Goal: Find specific page/section: Find specific page/section

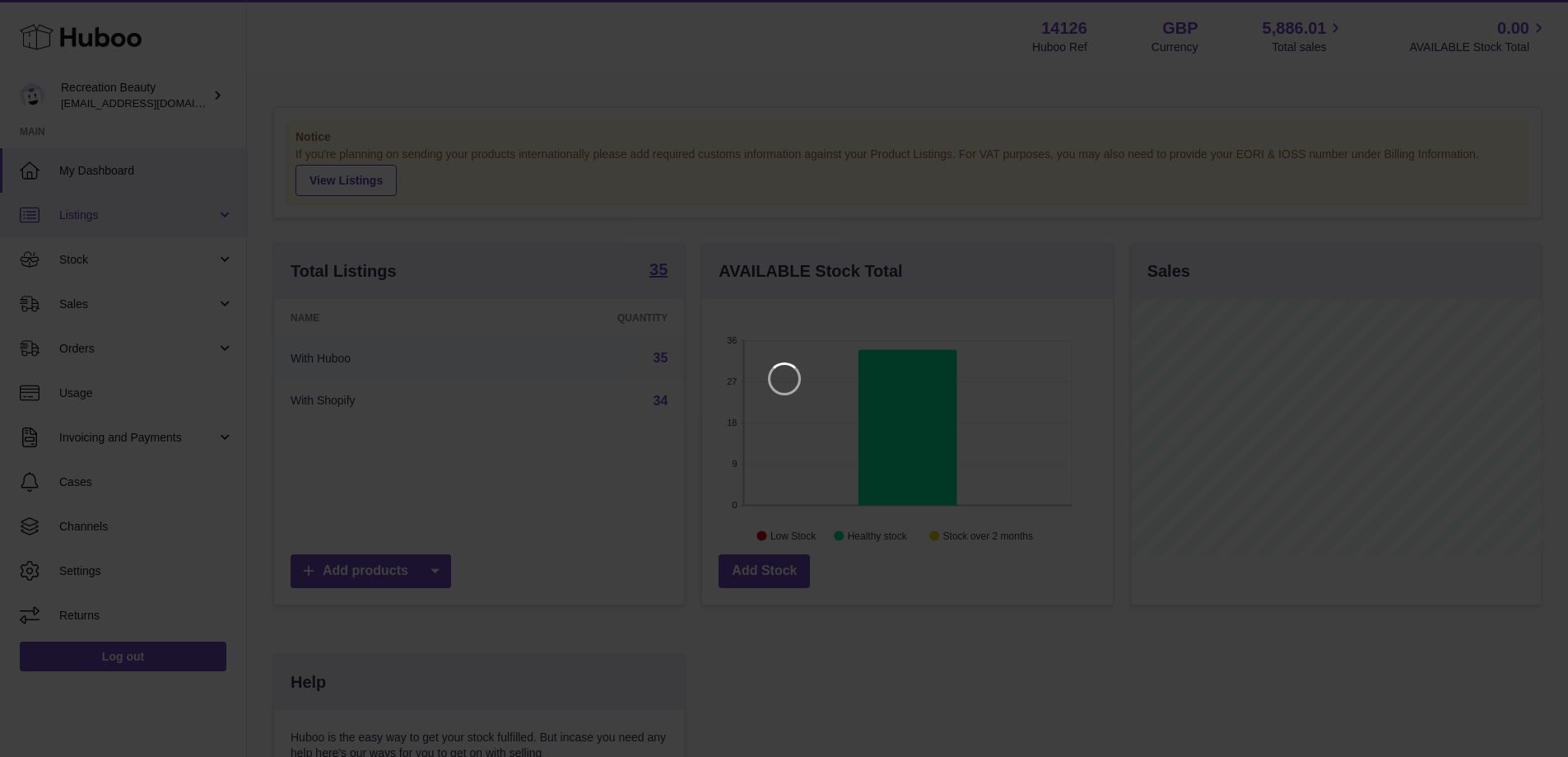
scroll to position [257, 415]
click at [1538, 18] on icon "Close" at bounding box center [1538, 15] width 20 height 20
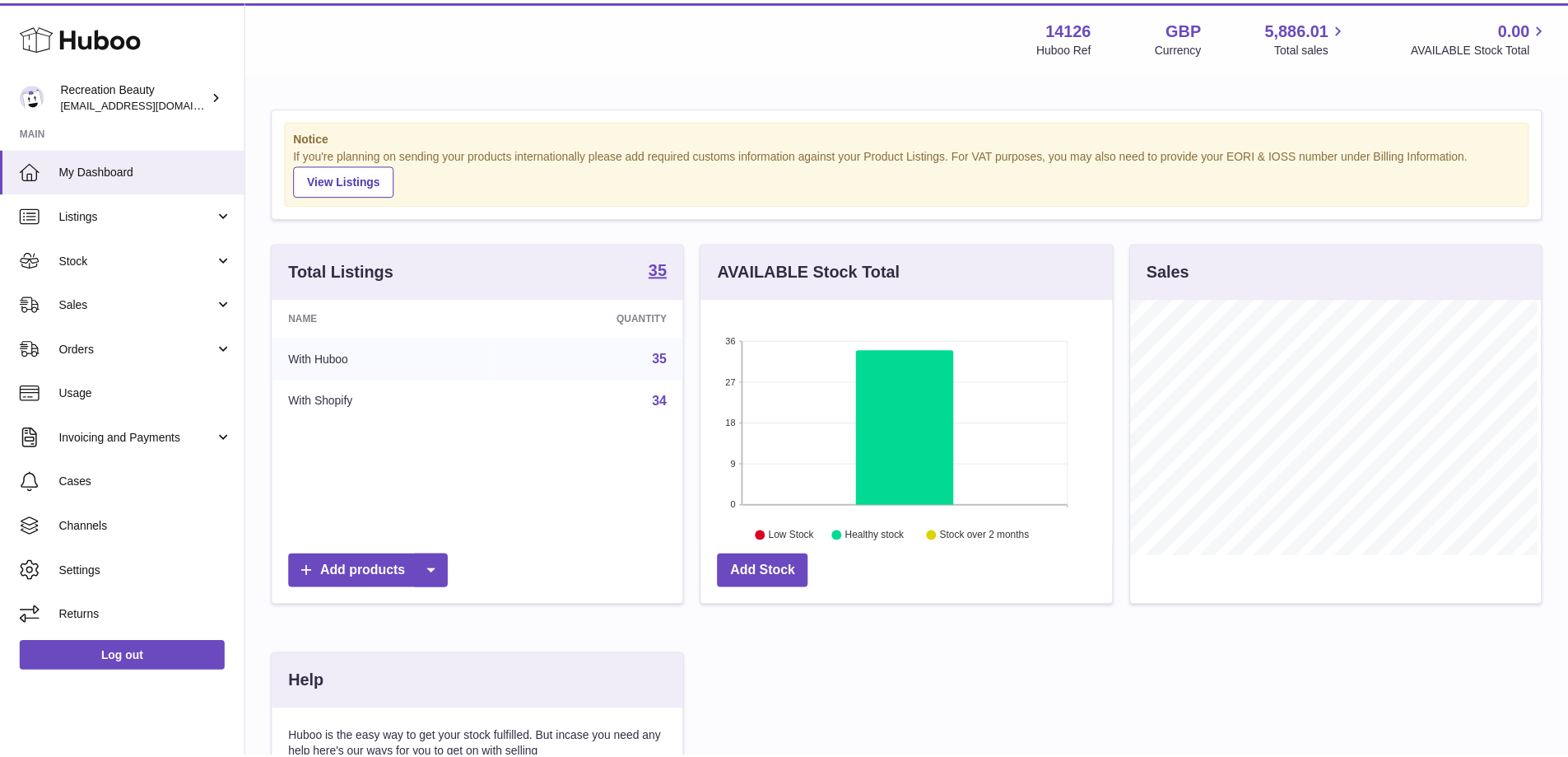
scroll to position [823180, 822687]
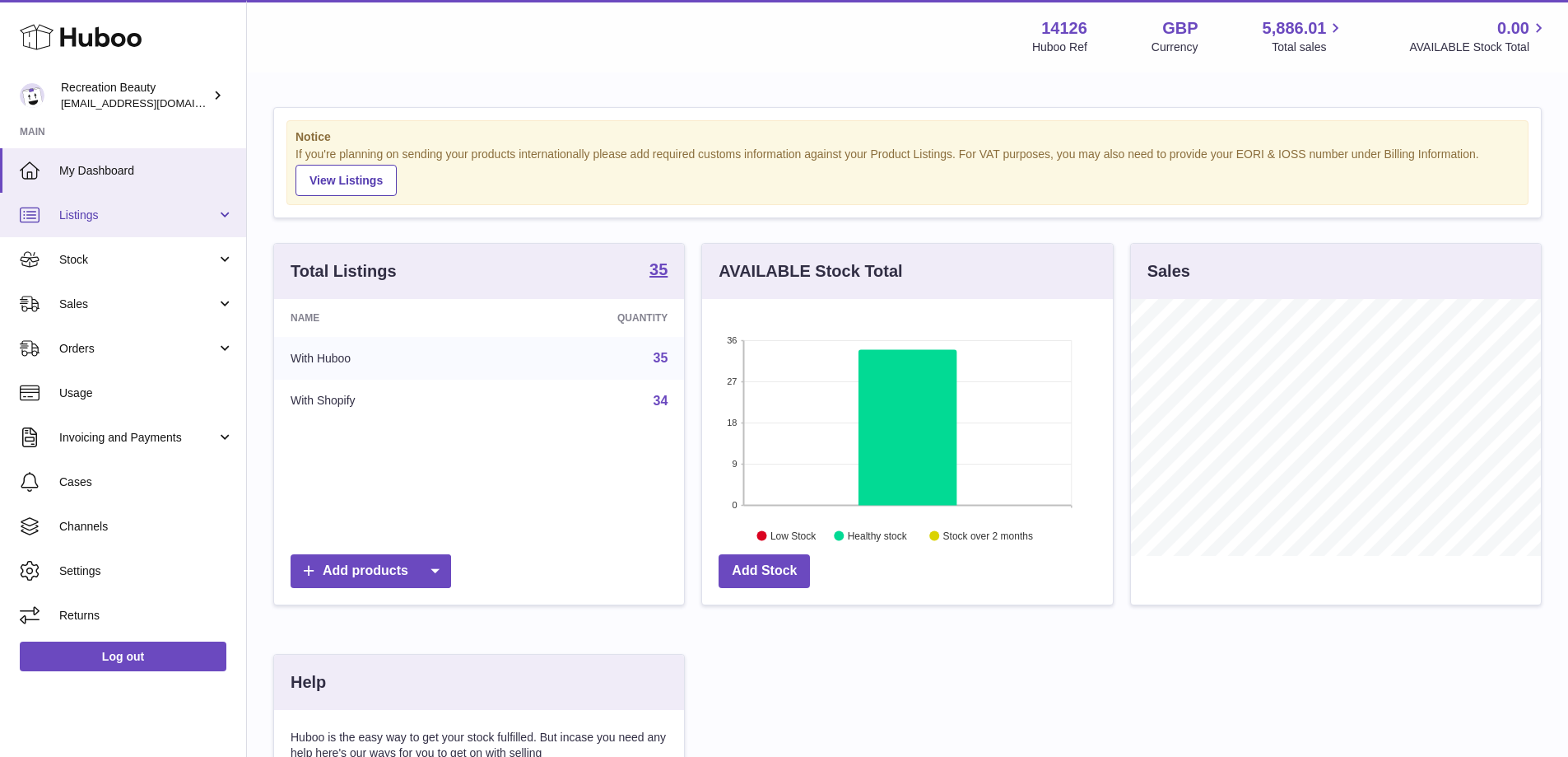
click at [75, 218] on span "Listings" at bounding box center [138, 215] width 158 height 15
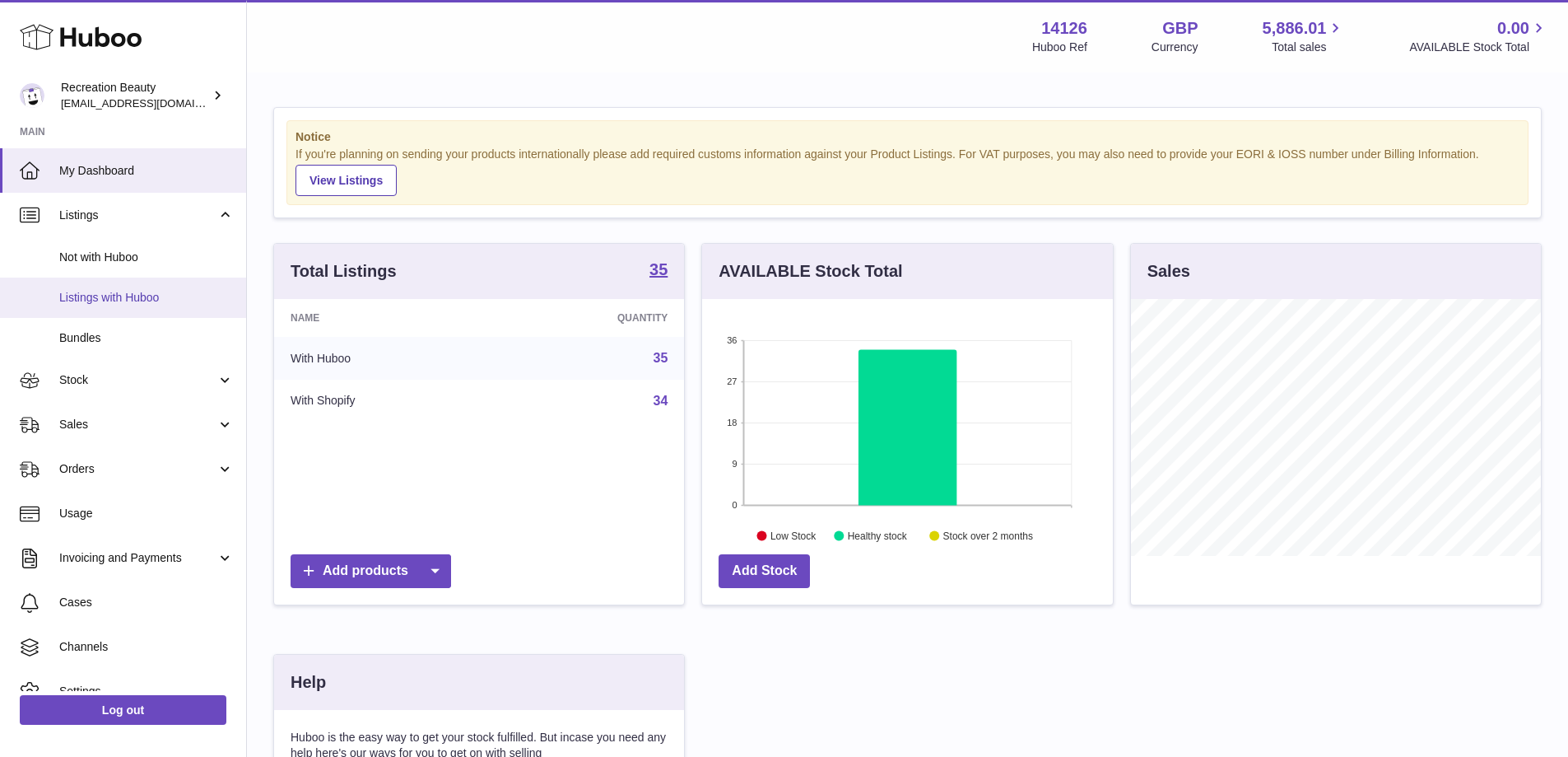
click at [120, 308] on link "Listings with Huboo" at bounding box center [123, 297] width 246 height 40
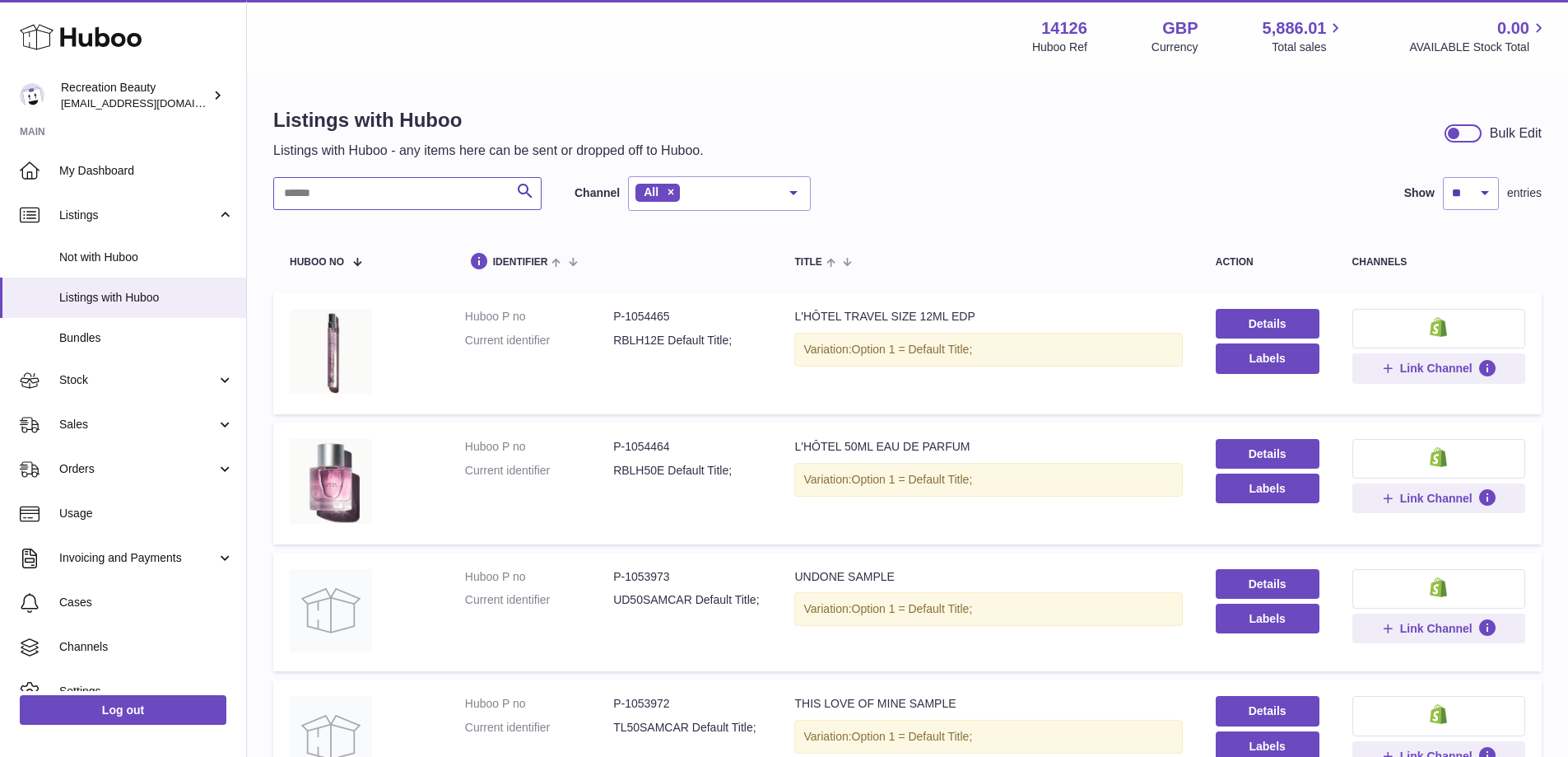
click at [386, 202] on input "text" at bounding box center [407, 194] width 269 height 33
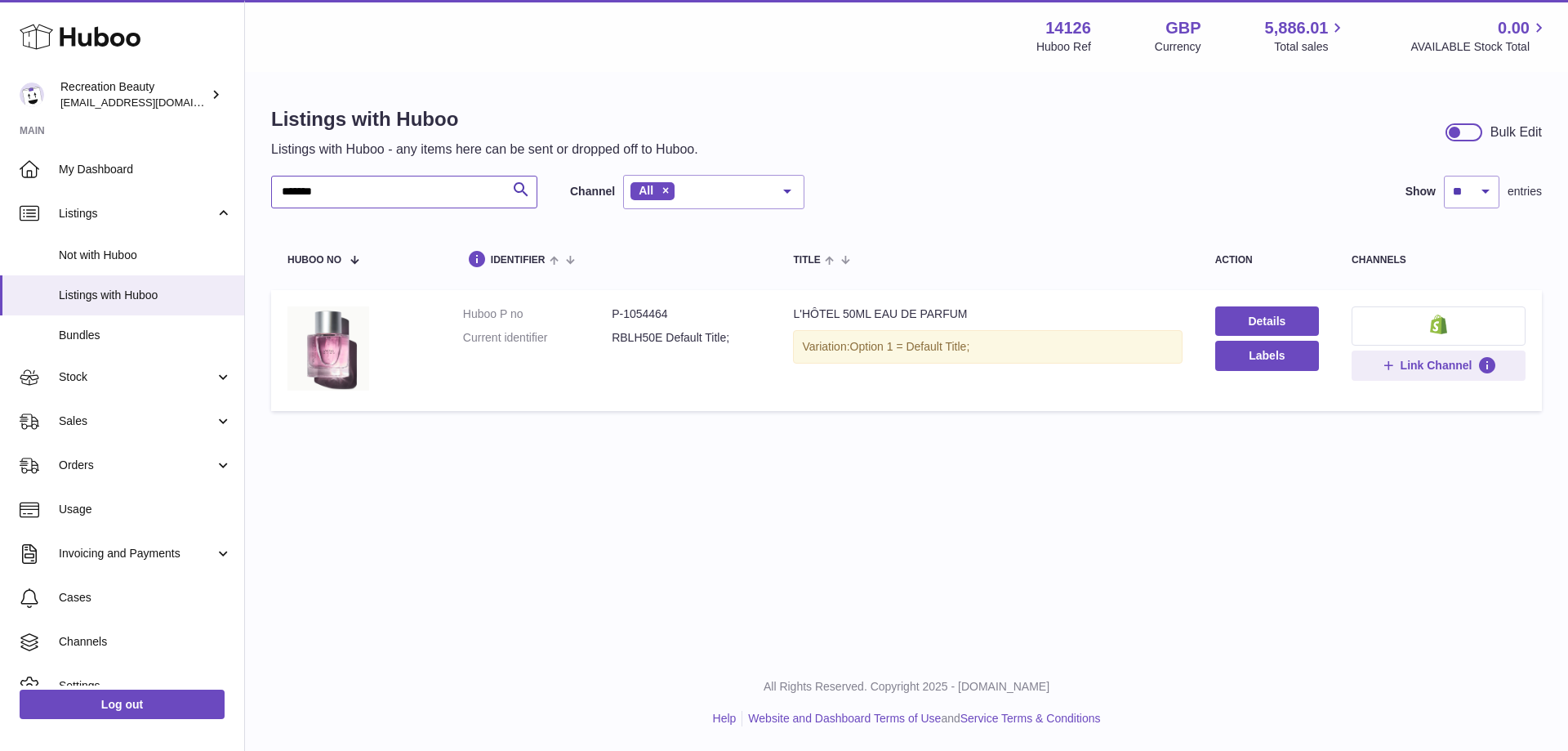
type input "*******"
drag, startPoint x: 610, startPoint y: 340, endPoint x: 654, endPoint y: 340, distance: 44.0
click at [654, 340] on dd "RBLH50E Default Title;" at bounding box center [685, 337] width 148 height 15
drag, startPoint x: 337, startPoint y: 187, endPoint x: 247, endPoint y: 187, distance: 90.0
click at [247, 187] on div "Listings with Huboo Listings with Huboo - any items here can be sent or dropped…" at bounding box center [906, 263] width 1323 height 379
